Goal: Task Accomplishment & Management: Manage account settings

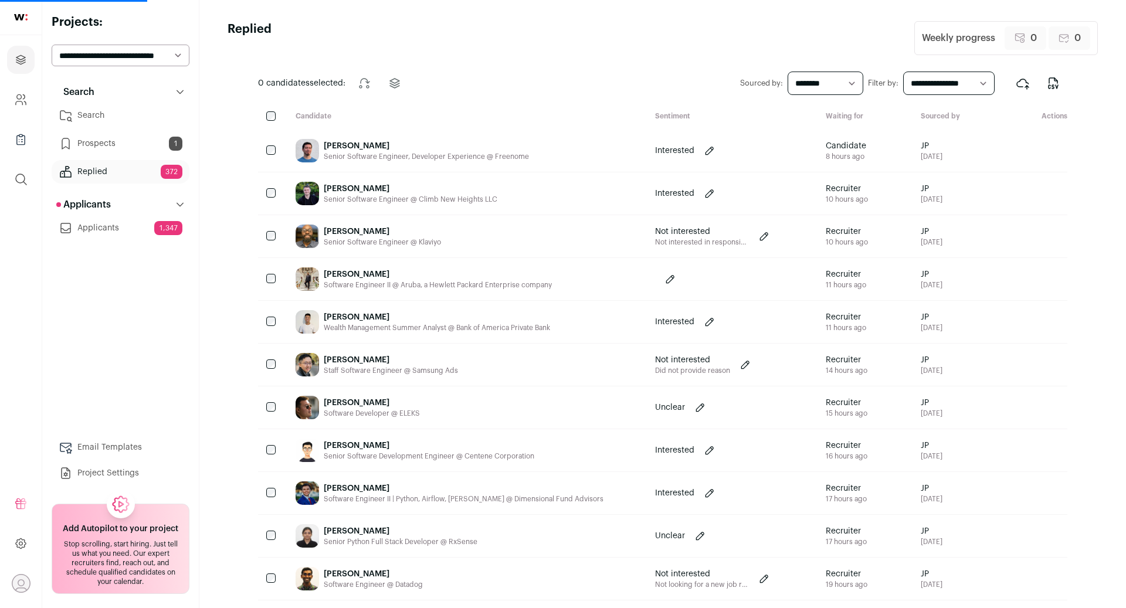
click at [111, 117] on link "Search" at bounding box center [121, 115] width 138 height 23
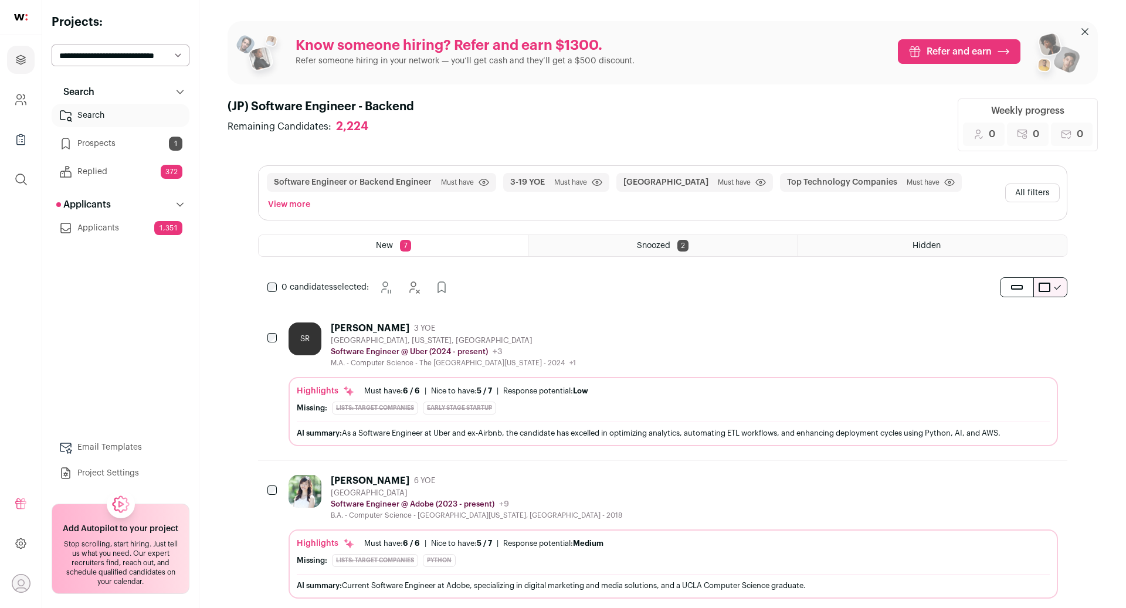
click at [643, 323] on div "SR [PERSON_NAME] 3 YOE [GEOGRAPHIC_DATA], [US_STATE], [GEOGRAPHIC_DATA] Softwar…" at bounding box center [674, 345] width 770 height 45
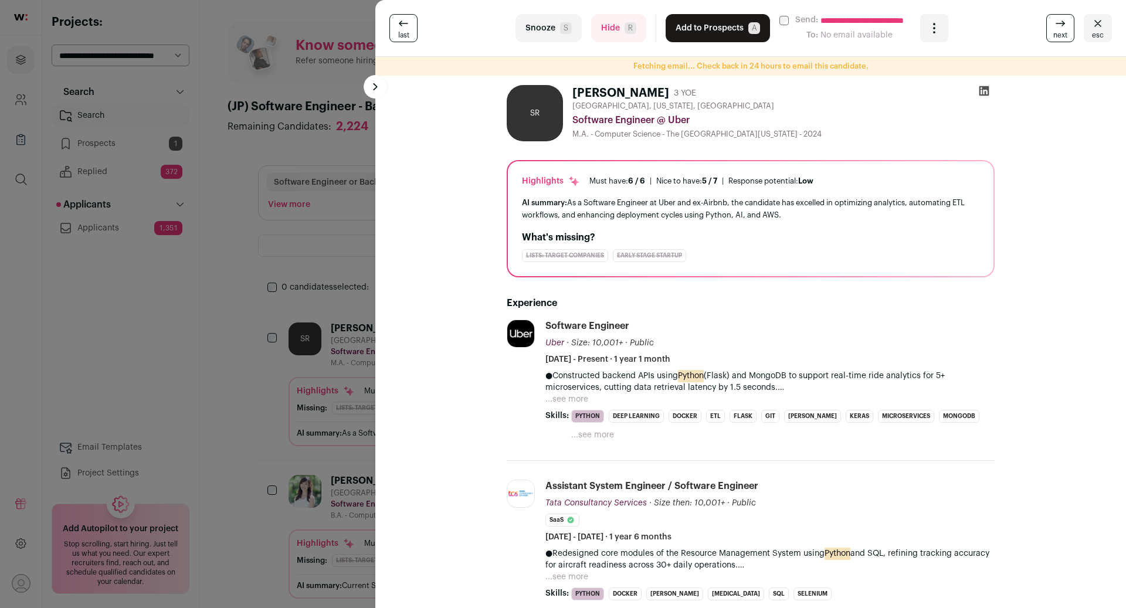
click at [982, 91] on icon at bounding box center [985, 91] width 10 height 10
click at [609, 29] on button "Hide R" at bounding box center [618, 28] width 55 height 28
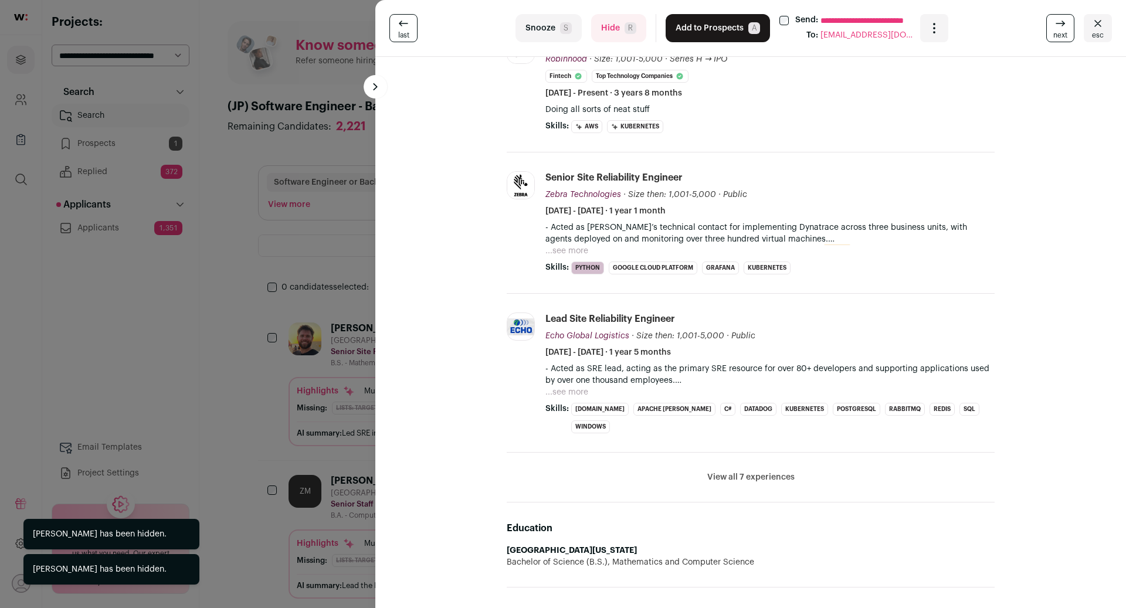
scroll to position [266, 0]
click at [738, 452] on li "View all 7 experiences View less" at bounding box center [751, 477] width 488 height 50
click at [738, 470] on button "View all 7 experiences" at bounding box center [750, 476] width 87 height 12
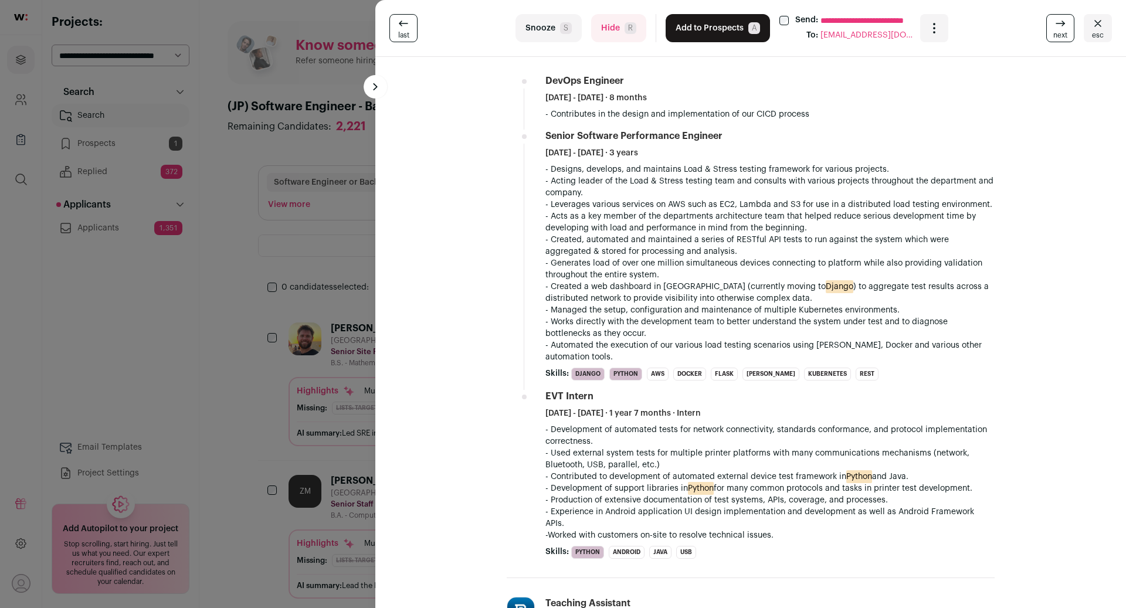
scroll to position [0, 0]
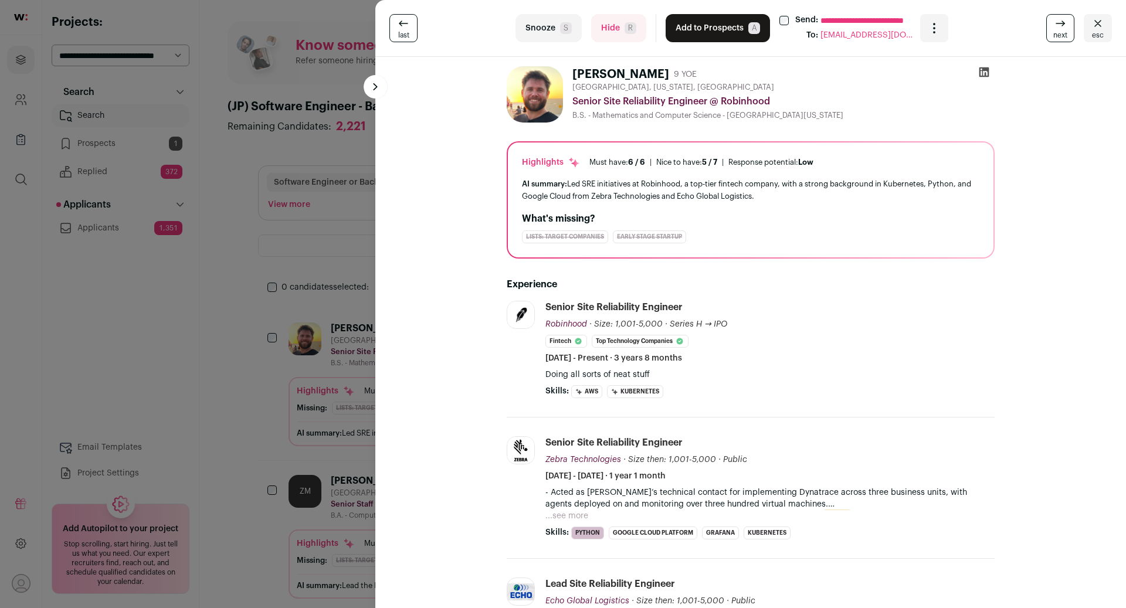
click at [984, 69] on icon at bounding box center [985, 72] width 10 height 10
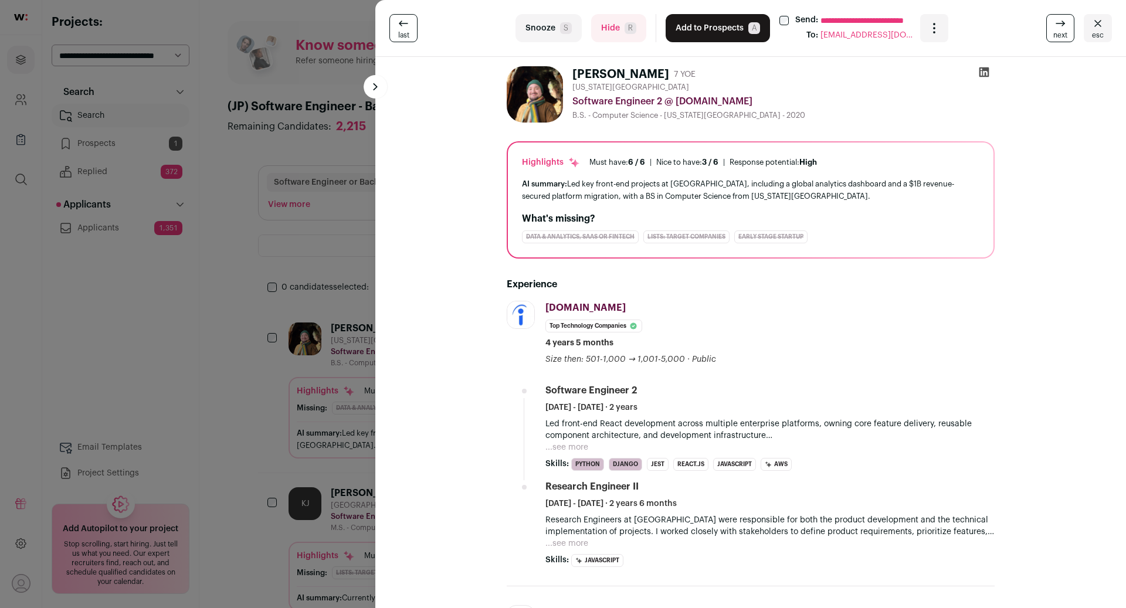
click at [611, 30] on button "Hide R" at bounding box center [618, 28] width 55 height 28
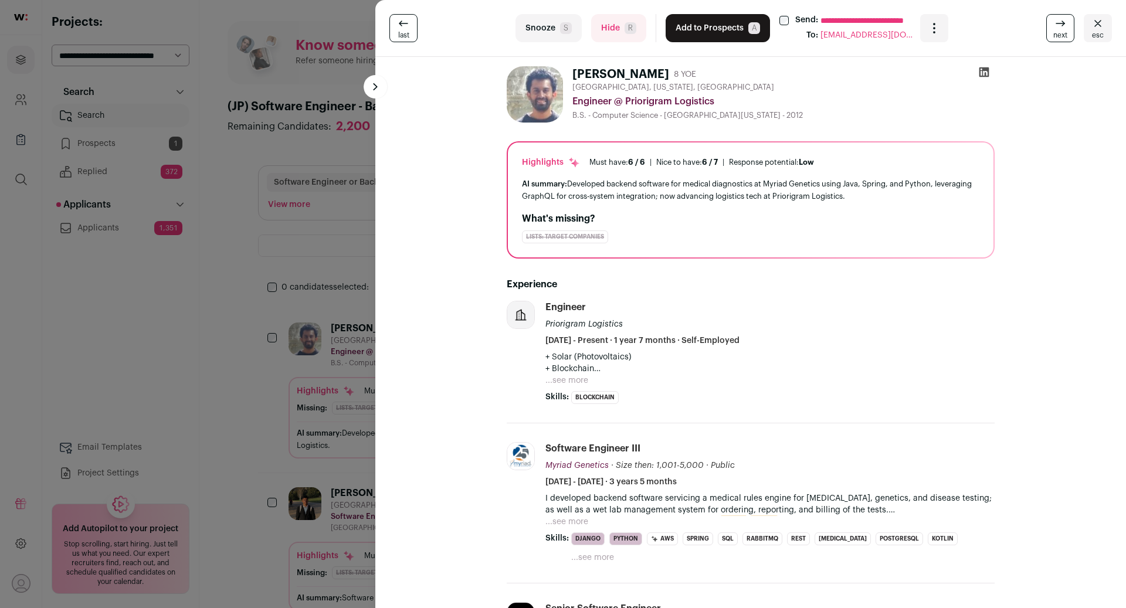
click at [609, 28] on button "Hide R" at bounding box center [618, 28] width 55 height 28
